Goal: Task Accomplishment & Management: Complete application form

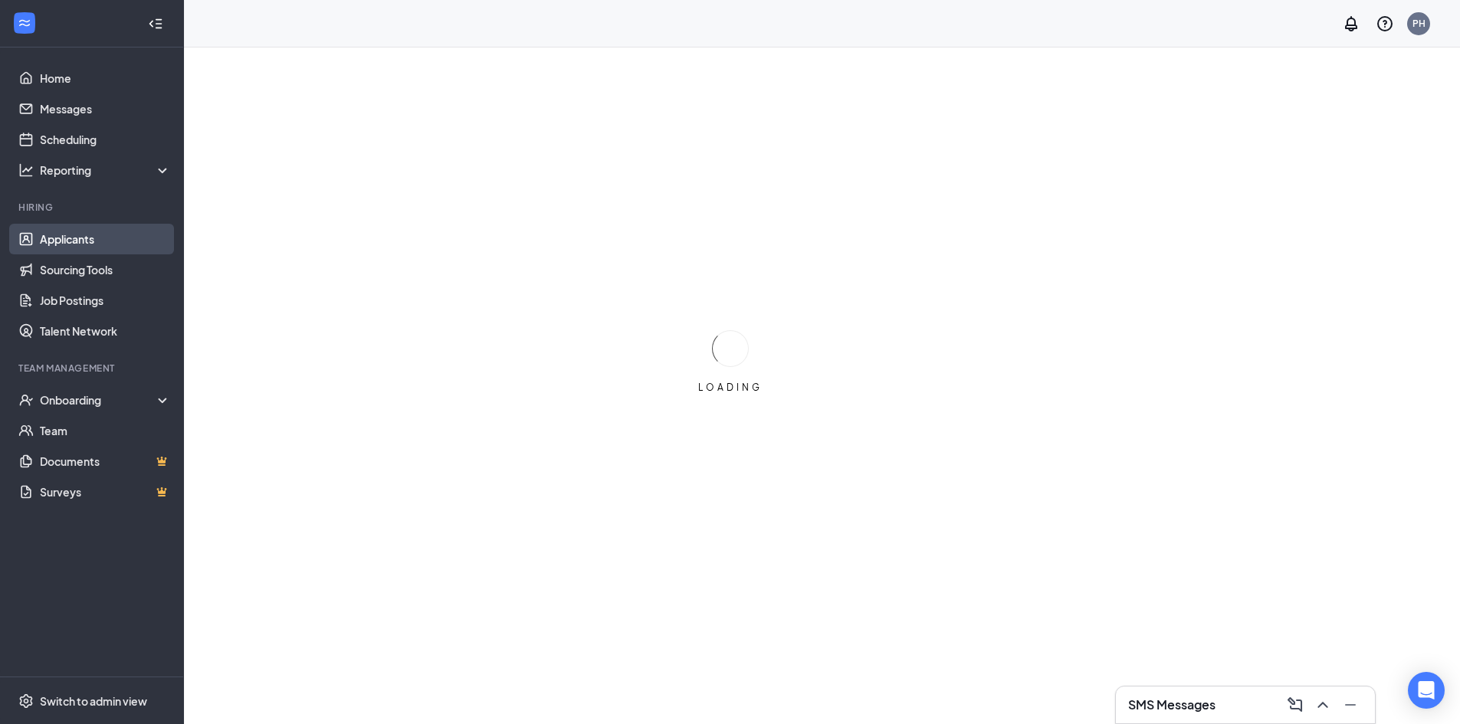
click at [58, 248] on link "Applicants" at bounding box center [105, 239] width 131 height 31
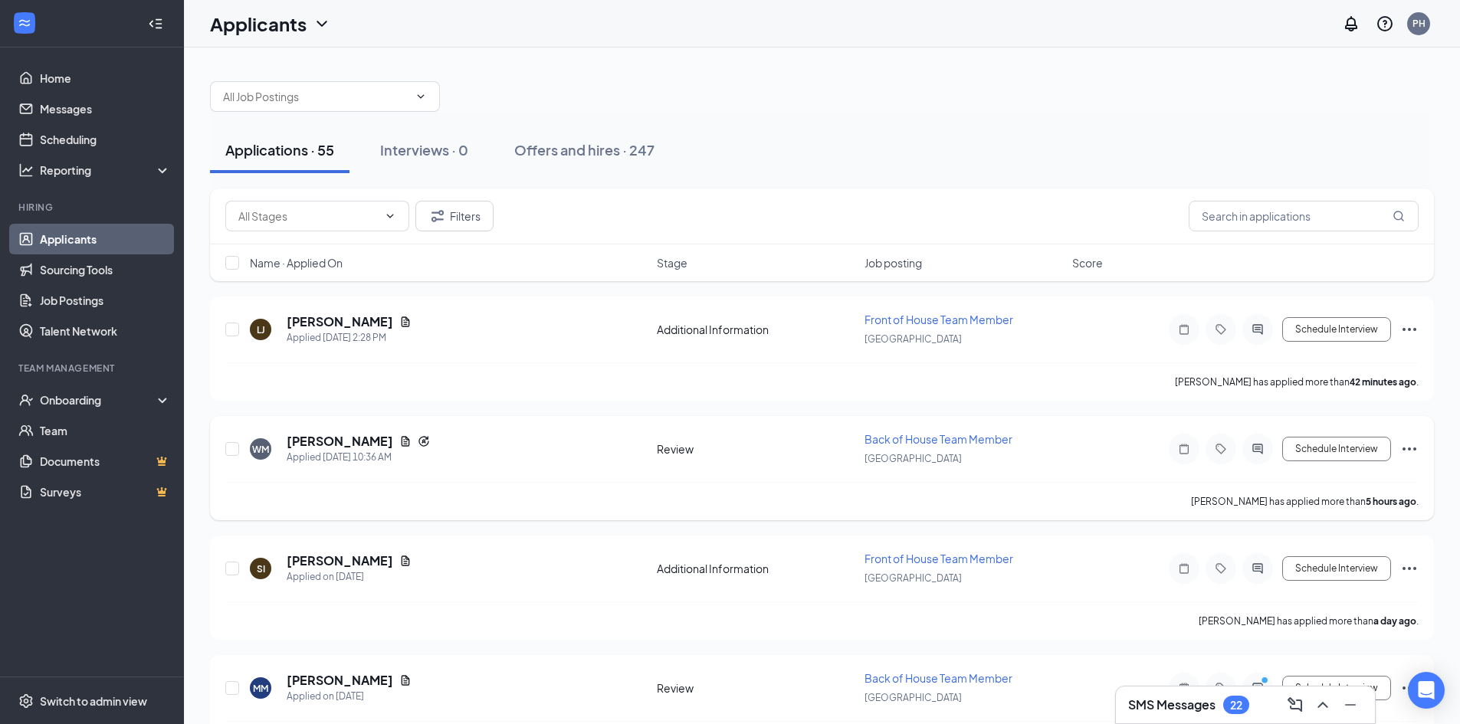
click at [1409, 446] on icon "Ellipses" at bounding box center [1409, 449] width 18 height 18
click at [1343, 486] on p "[PERSON_NAME] as hired" at bounding box center [1341, 481] width 132 height 15
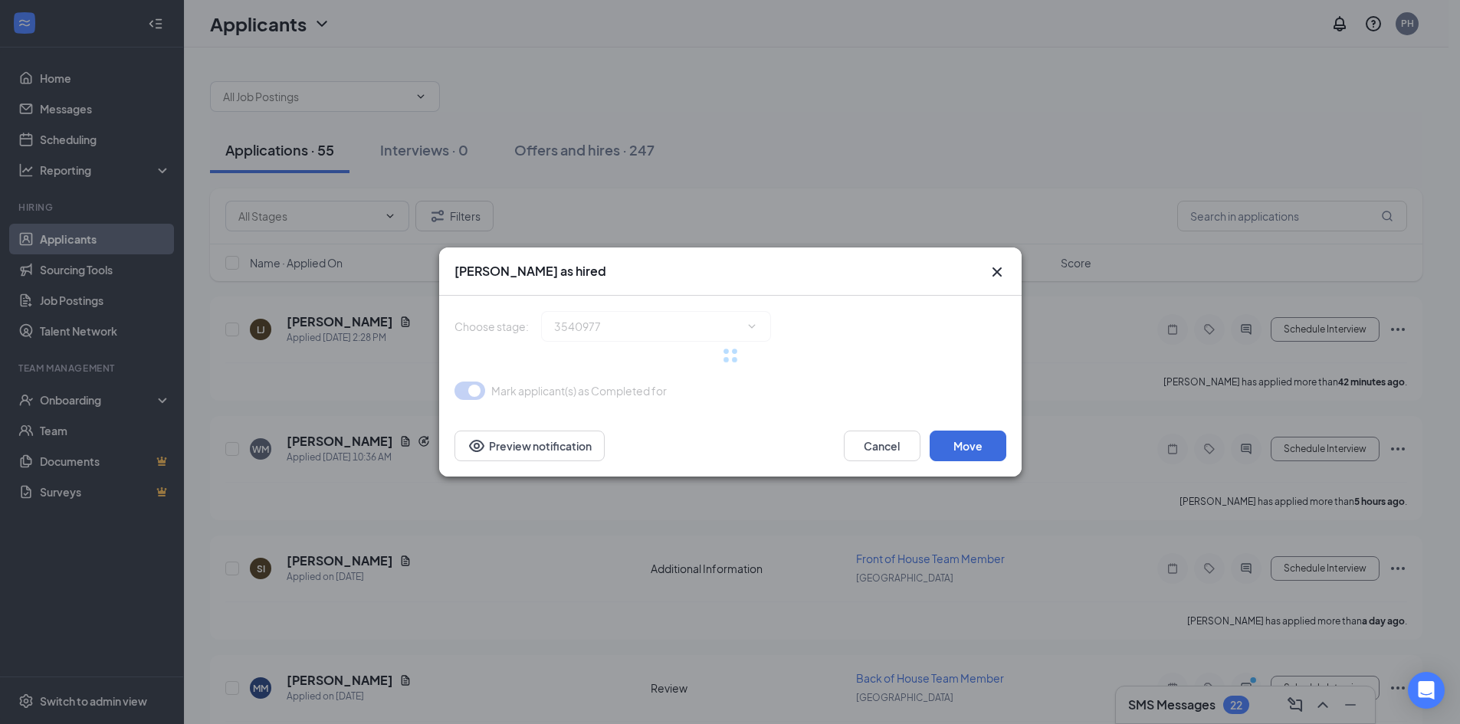
type input "Hiring Complete (final stage)"
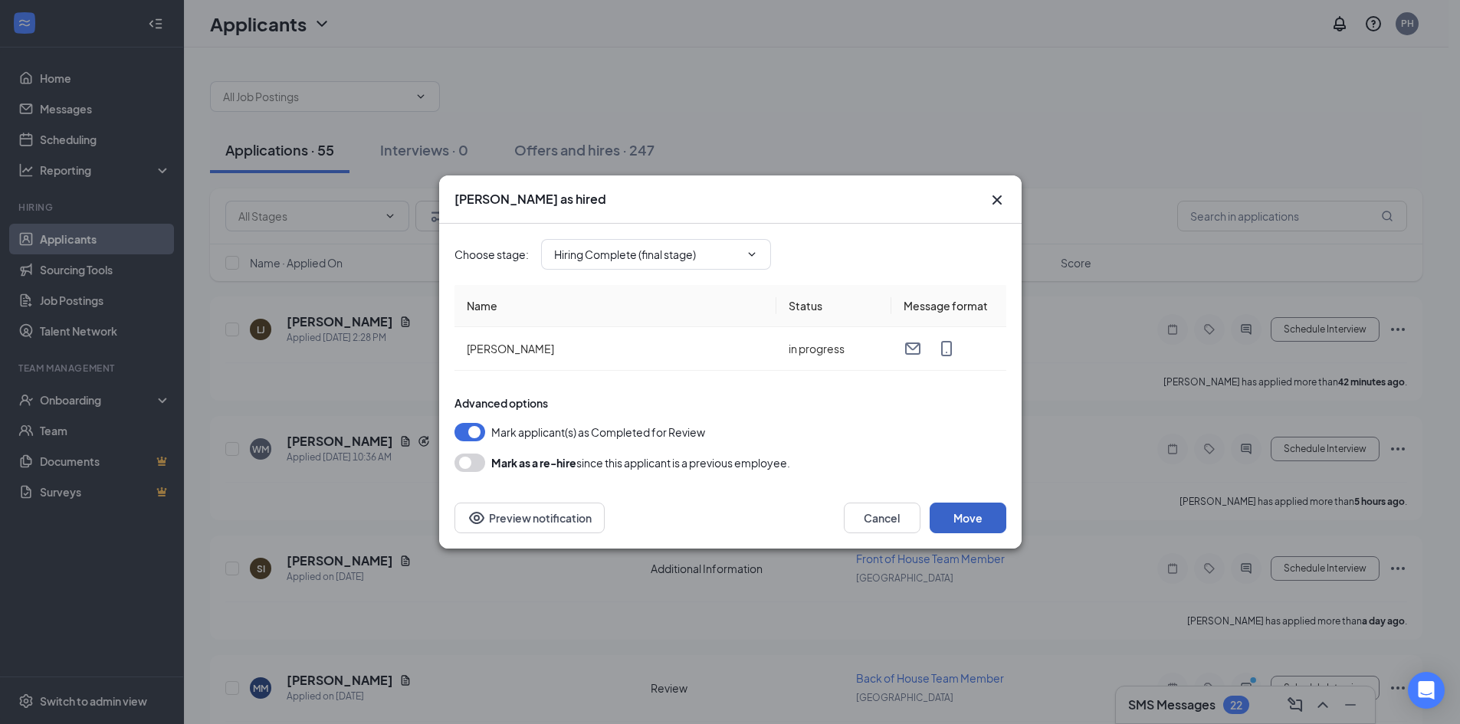
click at [960, 504] on button "Move" at bounding box center [968, 518] width 77 height 31
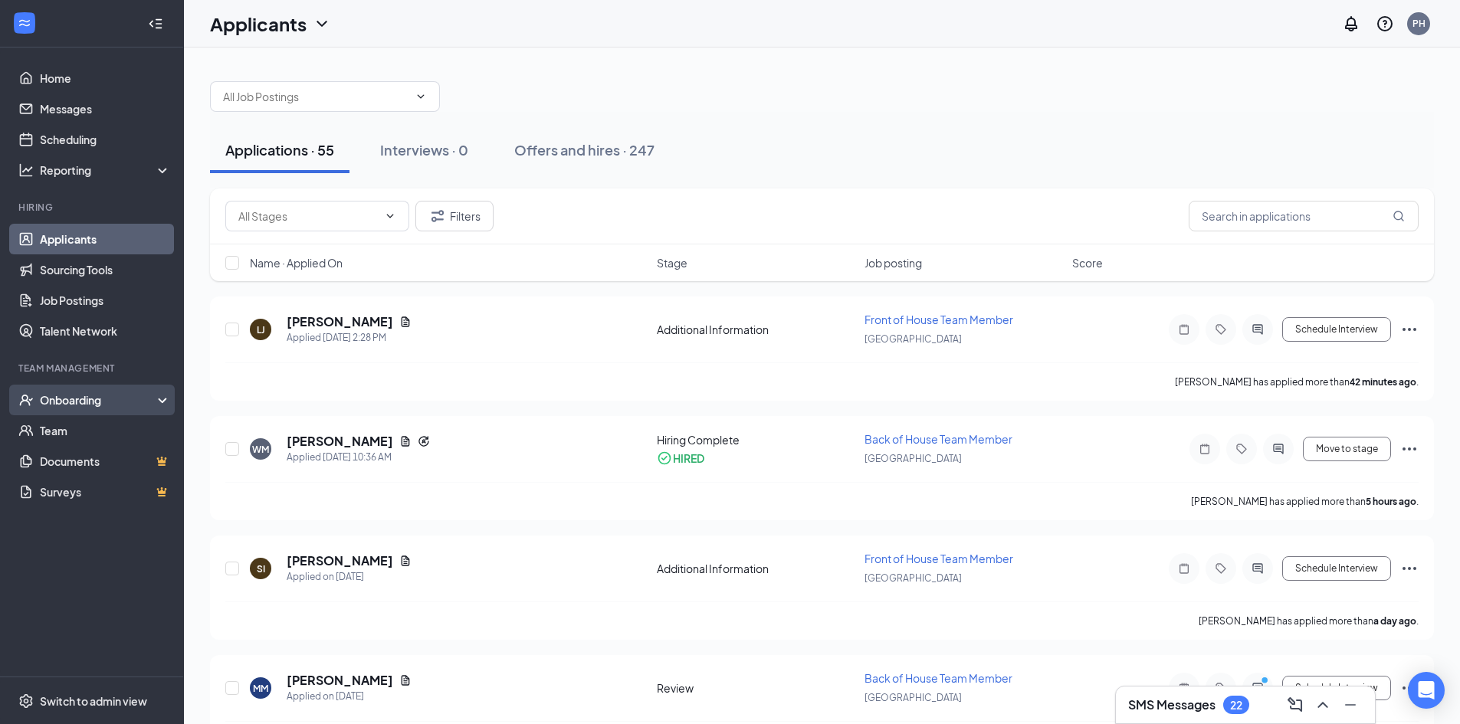
click at [91, 407] on div "Onboarding" at bounding box center [99, 399] width 118 height 15
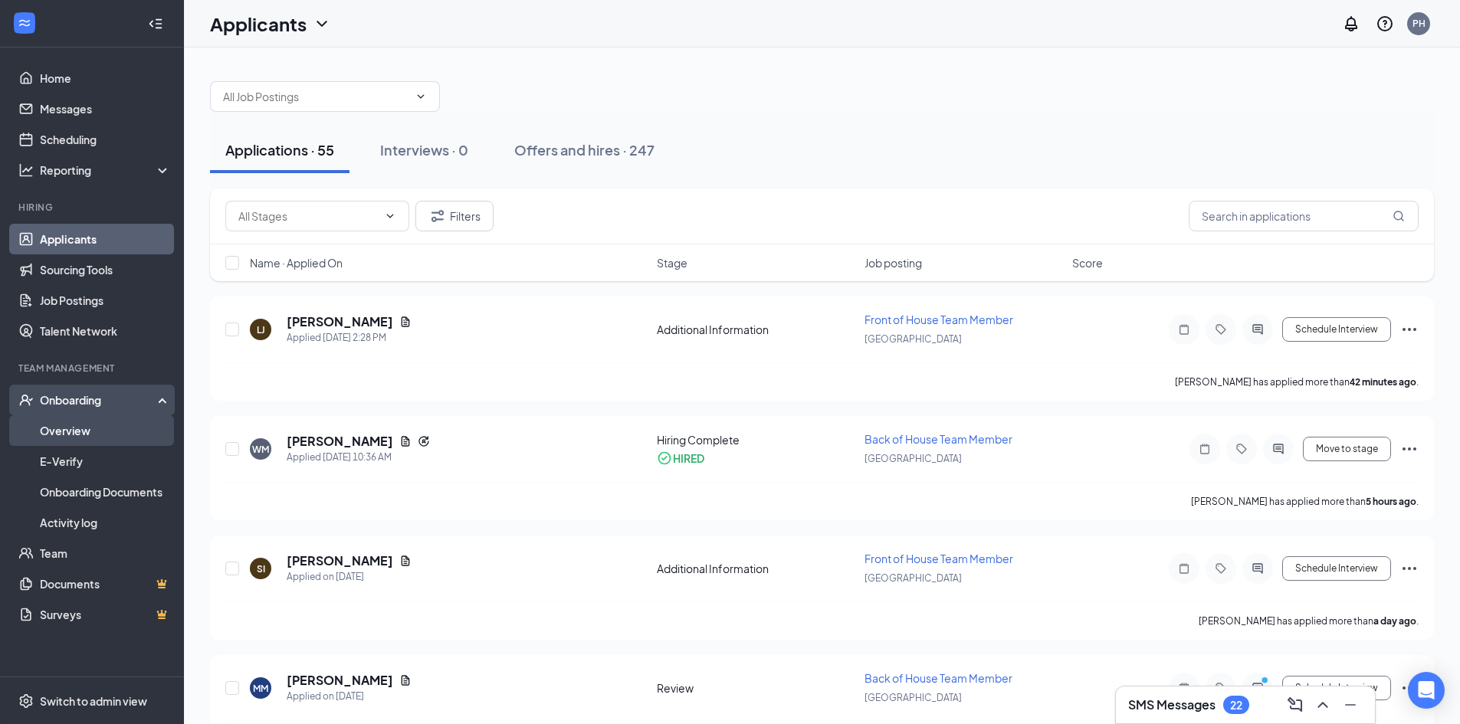
click at [94, 427] on link "Overview" at bounding box center [105, 430] width 131 height 31
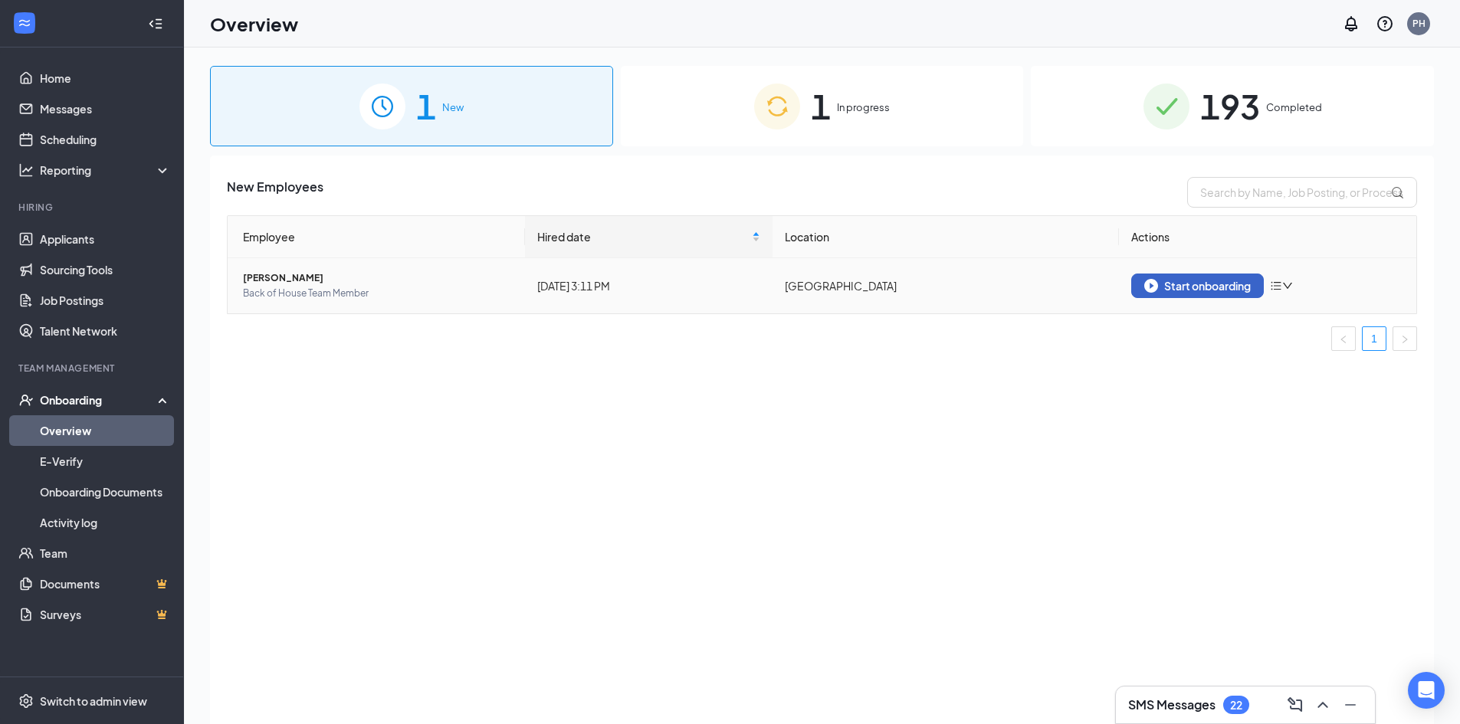
click at [1169, 283] on div "Start onboarding" at bounding box center [1197, 286] width 107 height 14
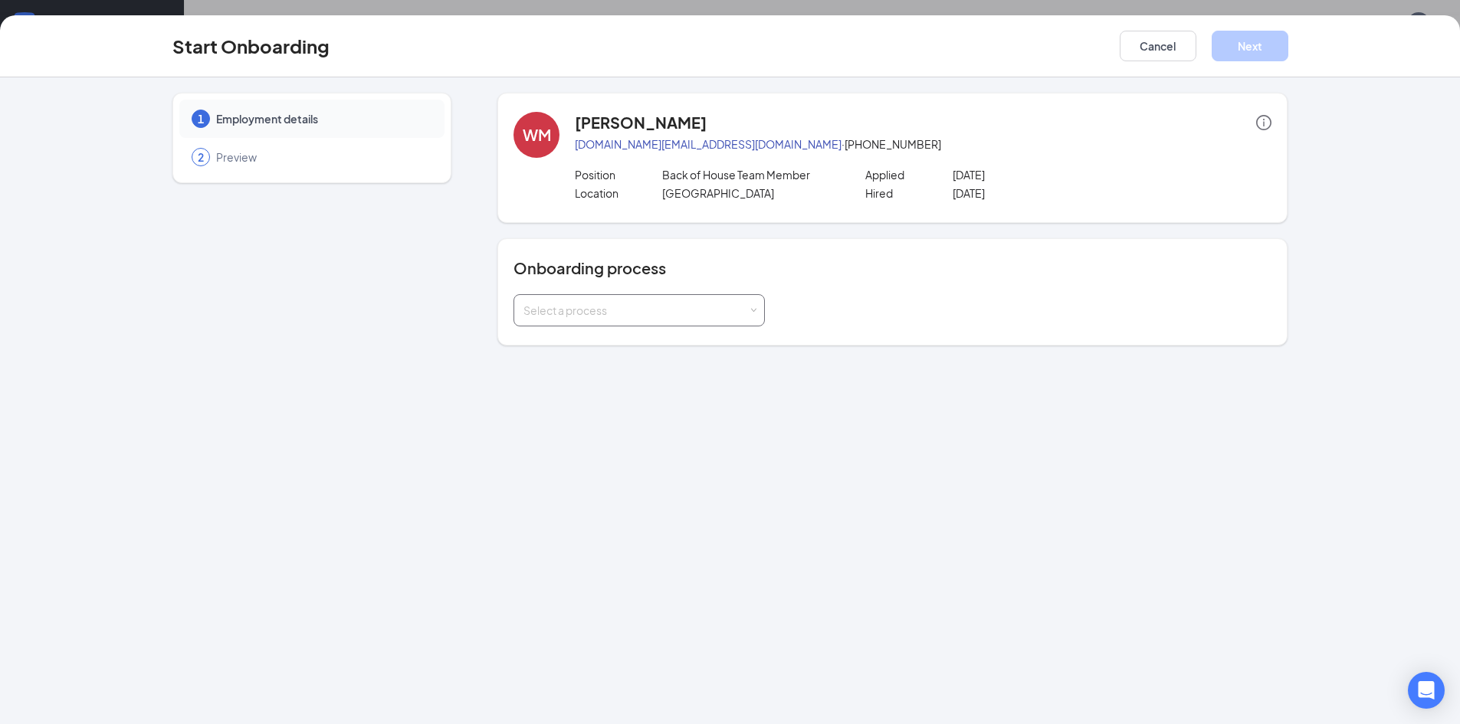
click at [651, 308] on div "Select a process" at bounding box center [635, 310] width 225 height 15
click at [646, 347] on li "BOH Team member" at bounding box center [638, 344] width 251 height 28
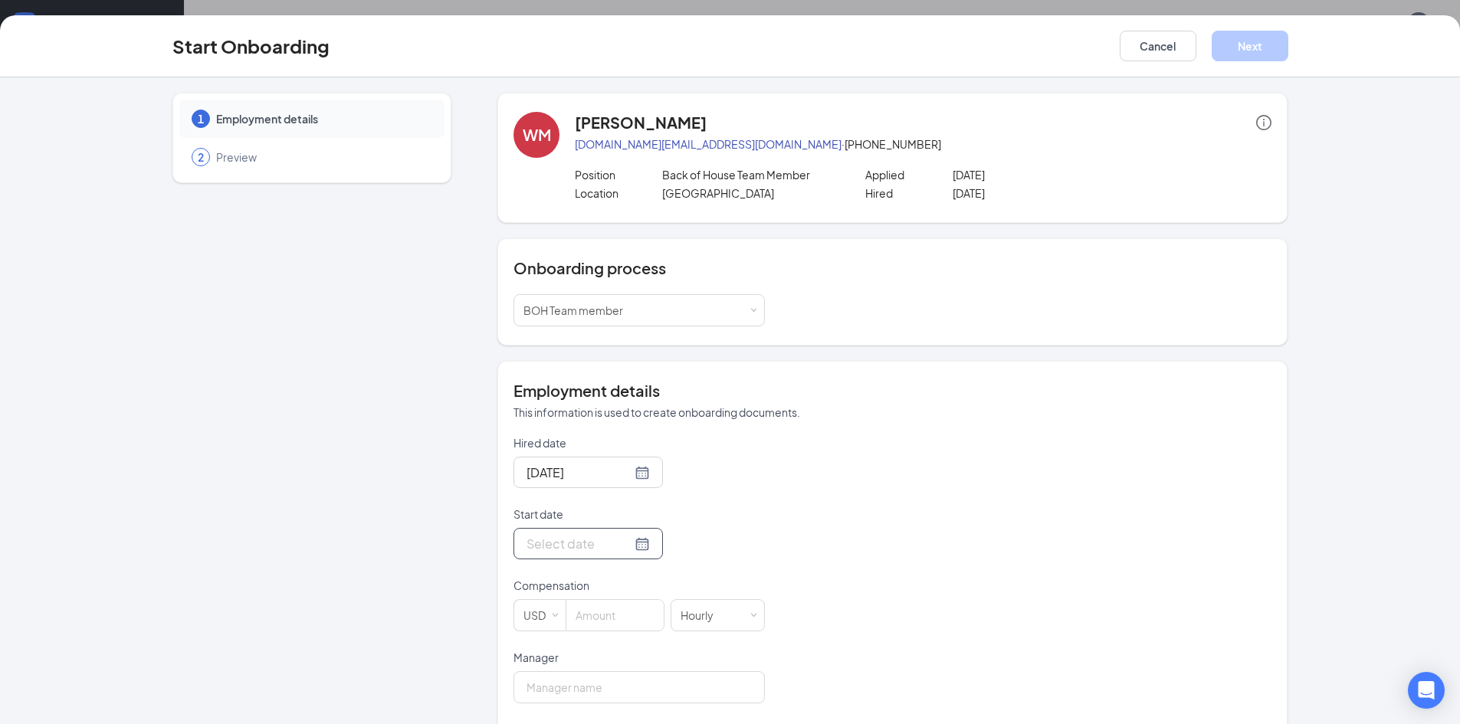
click at [618, 540] on div at bounding box center [588, 543] width 123 height 19
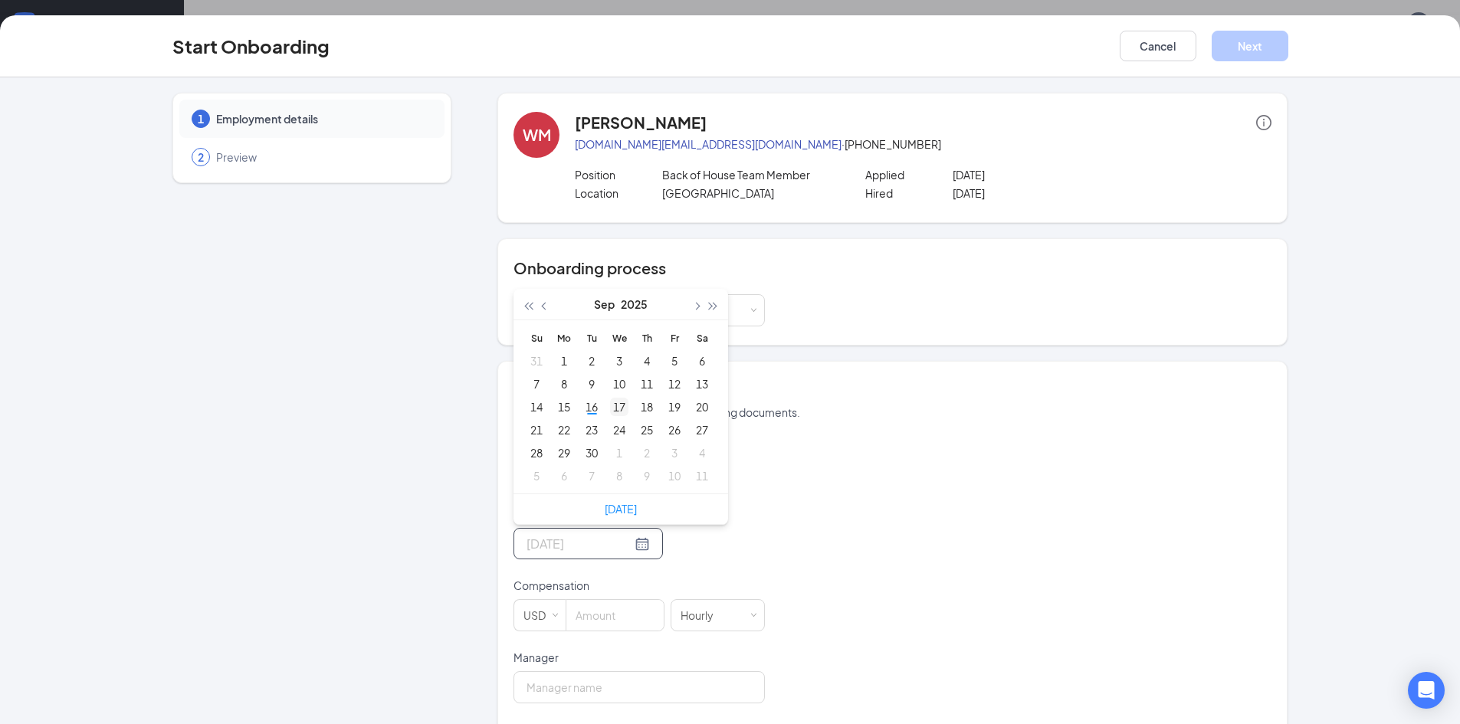
type input "[DATE]"
click at [605, 407] on td "17" at bounding box center [619, 406] width 28 height 23
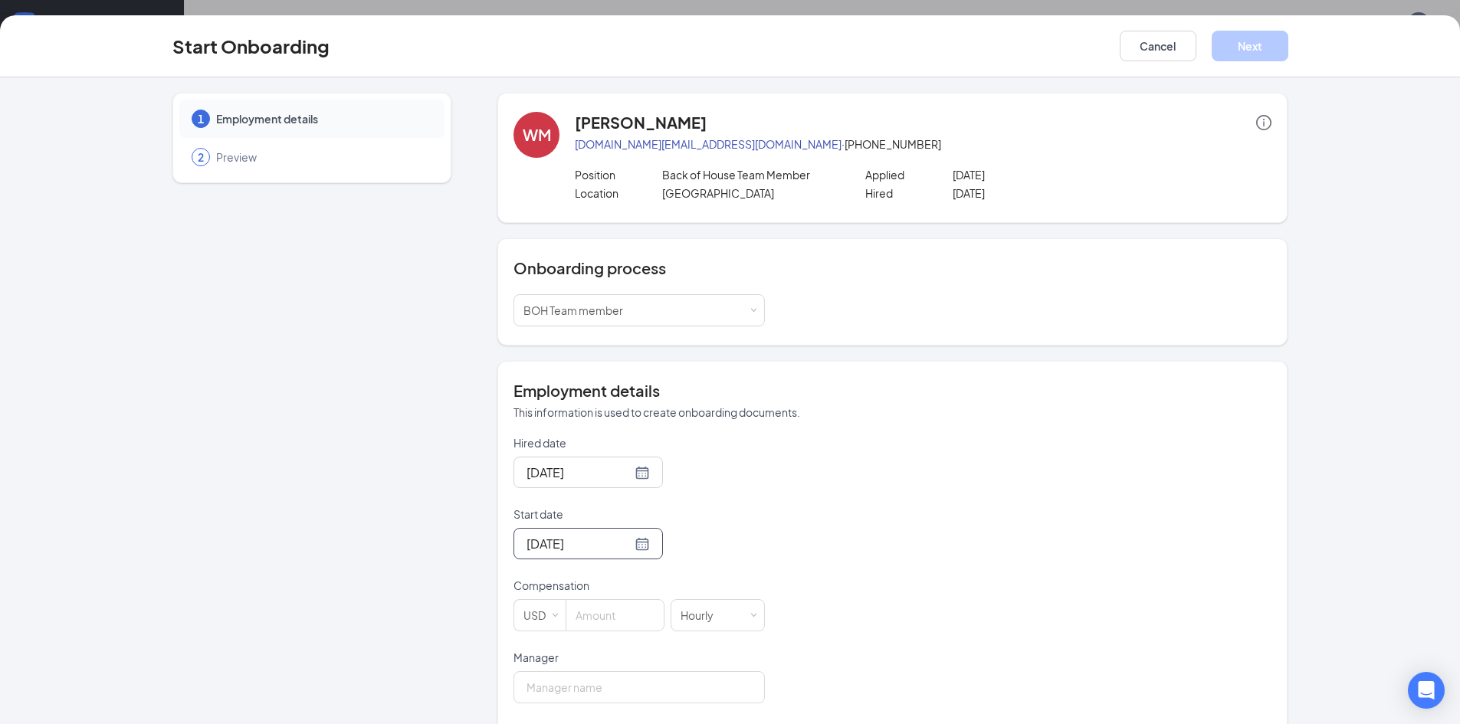
click at [625, 598] on div "Compensation" at bounding box center [638, 588] width 251 height 21
click at [630, 616] on input at bounding box center [614, 615] width 97 height 31
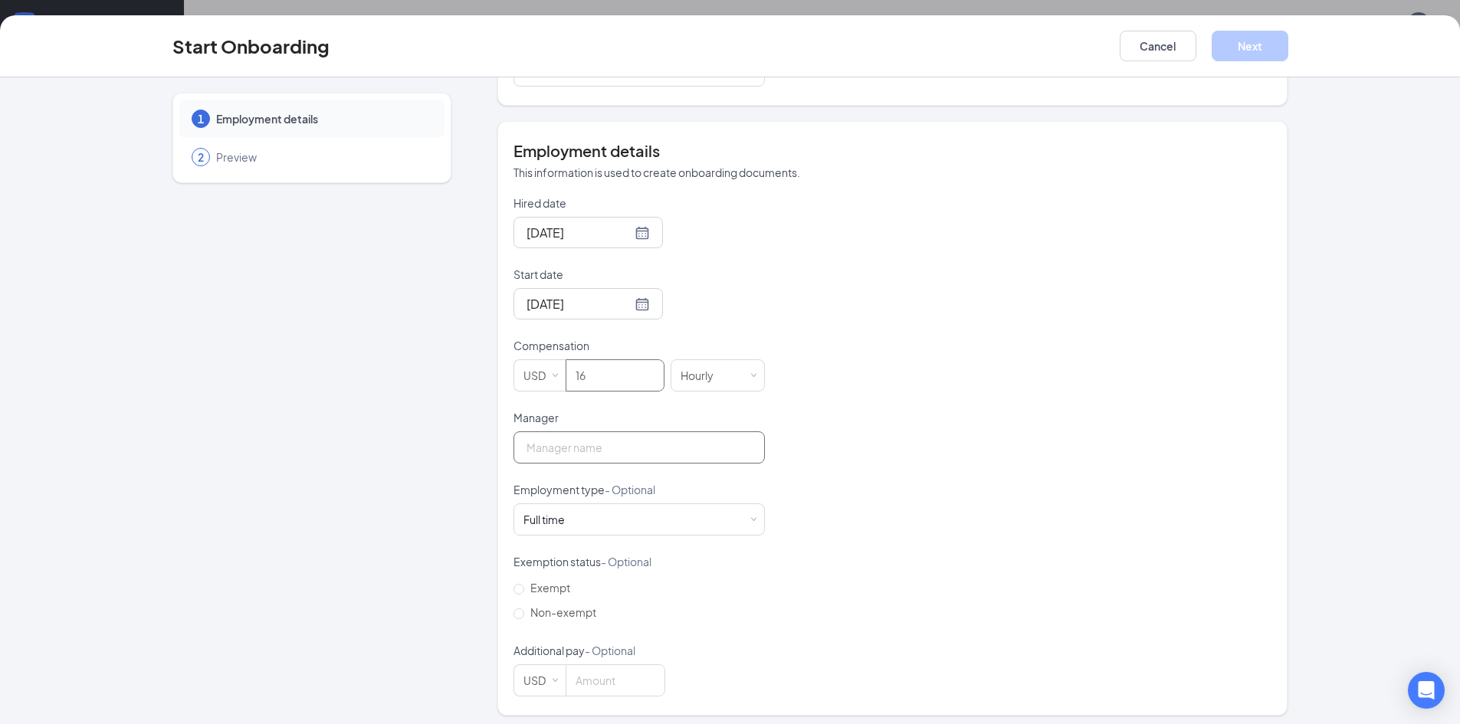
scroll to position [247, 0]
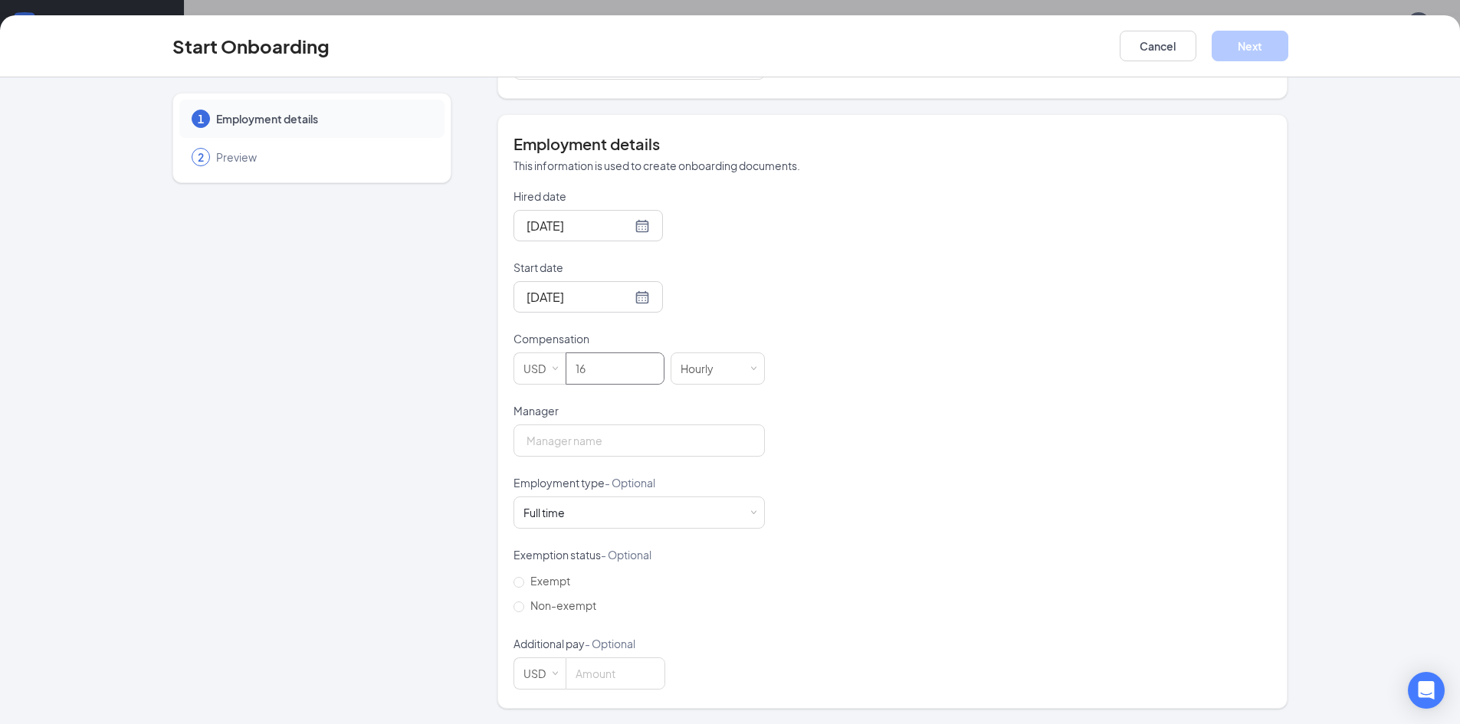
type input "16"
click at [681, 461] on form "Hired date [DATE] Start date [DATE] [DATE] Su Mo Tu We Th Fr Sa 31 1 2 3 4 5 6 …" at bounding box center [638, 439] width 251 height 501
click at [676, 438] on input "Manager" at bounding box center [638, 441] width 251 height 32
type input "[PERSON_NAME]"
click at [1261, 39] on button "Next" at bounding box center [1250, 46] width 77 height 31
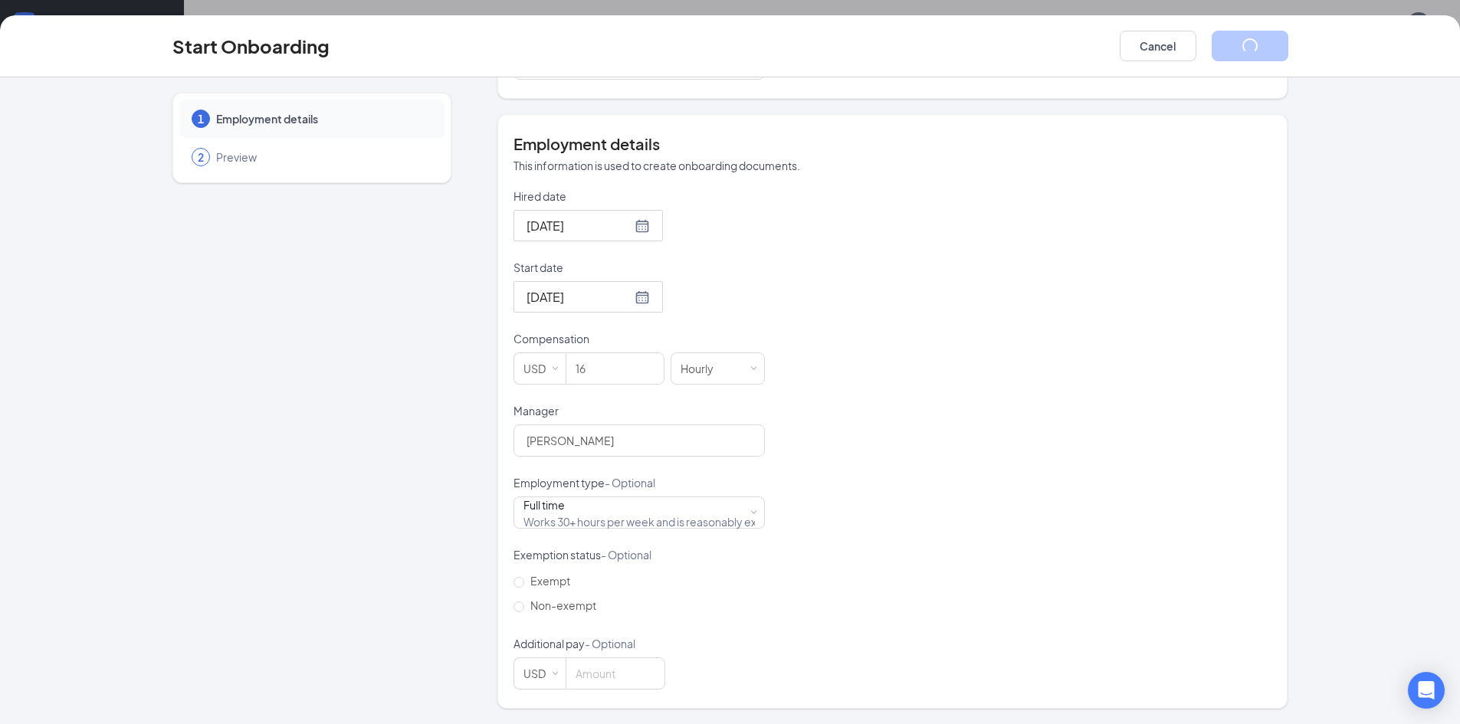
scroll to position [0, 0]
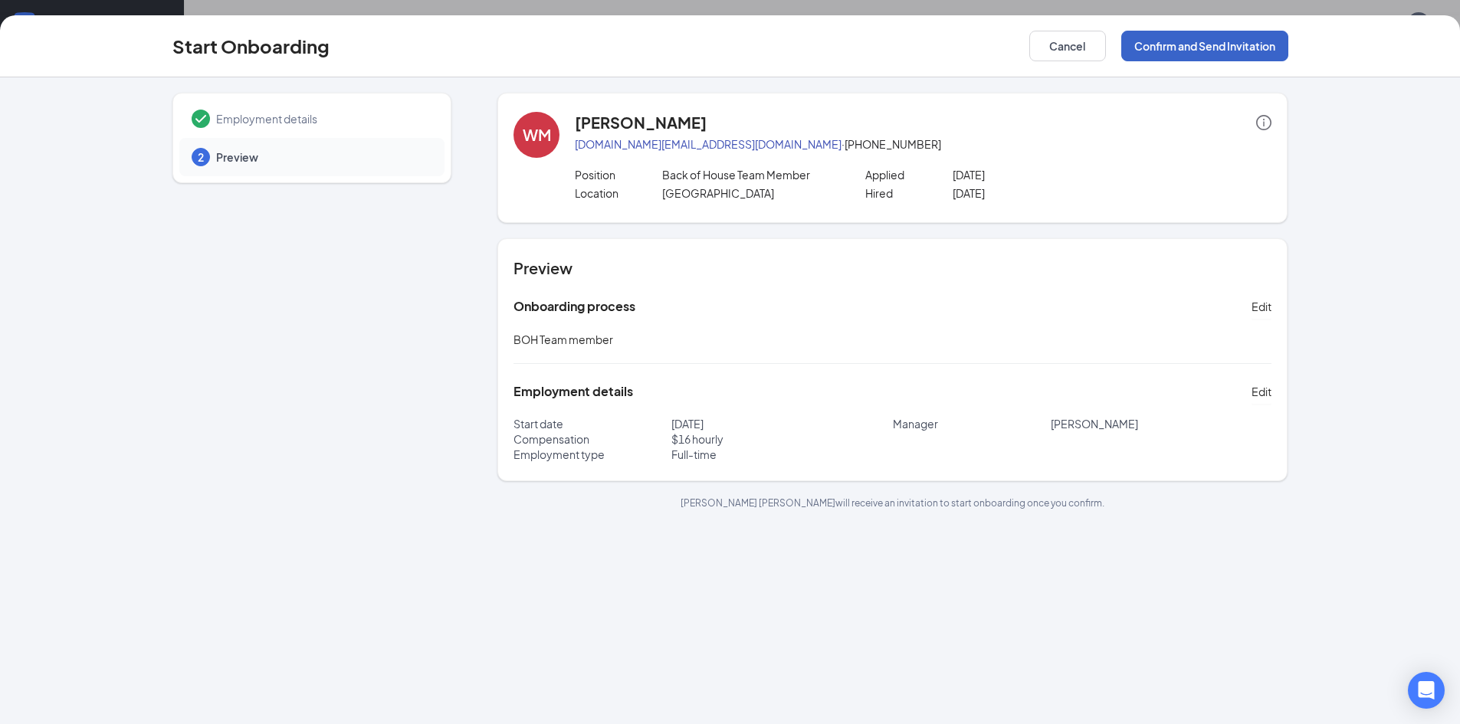
click at [1233, 35] on button "Confirm and Send Invitation" at bounding box center [1204, 46] width 167 height 31
